Goal: Book appointment/travel/reservation

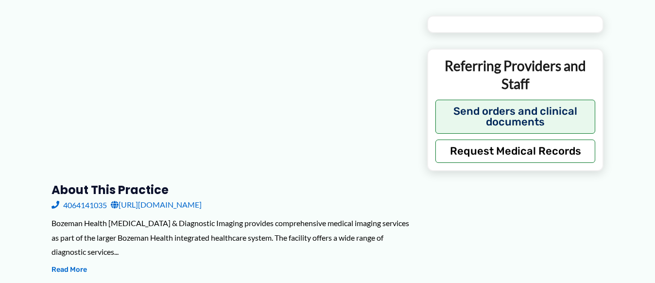
type input "**********"
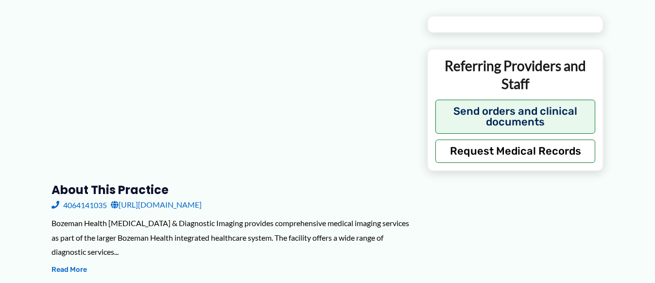
type input "**********"
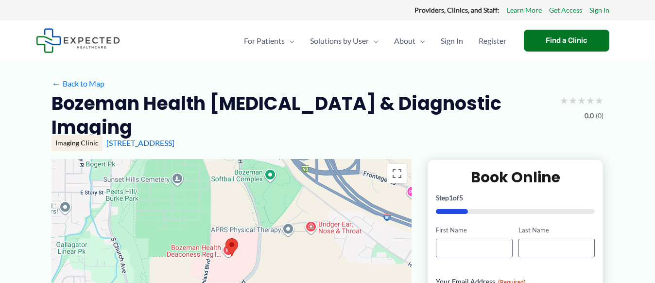
drag, startPoint x: 657, startPoint y: 31, endPoint x: 676, endPoint y: 0, distance: 36.5
